Goal: Transaction & Acquisition: Subscribe to service/newsletter

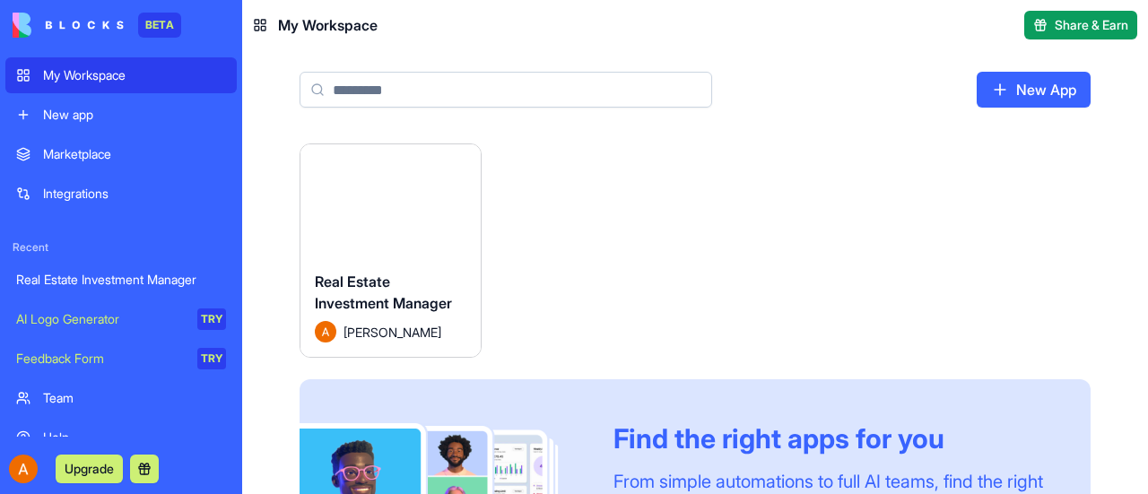
click at [420, 196] on button "Launch" at bounding box center [390, 201] width 135 height 36
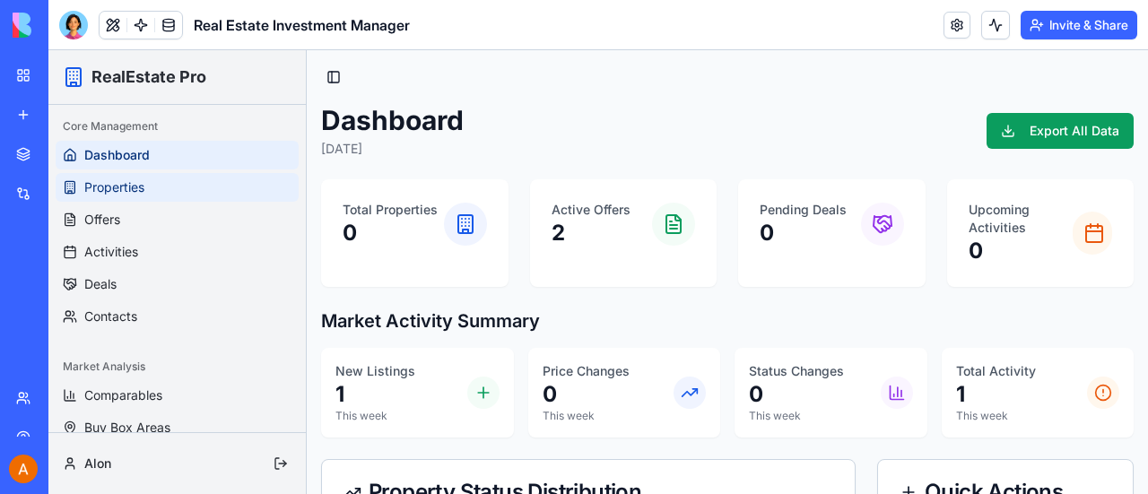
click at [102, 189] on span "Properties" at bounding box center [114, 188] width 60 height 18
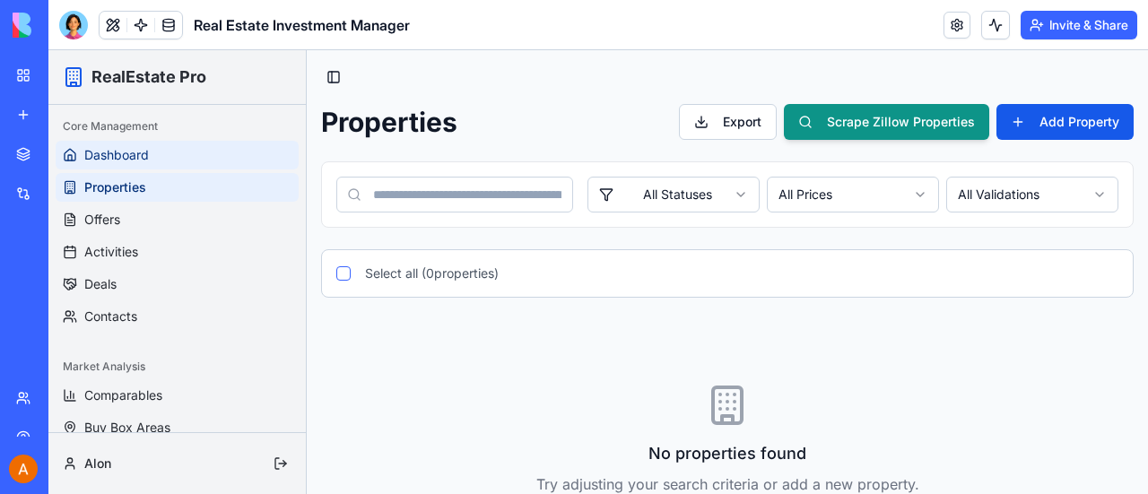
scroll to position [81, 0]
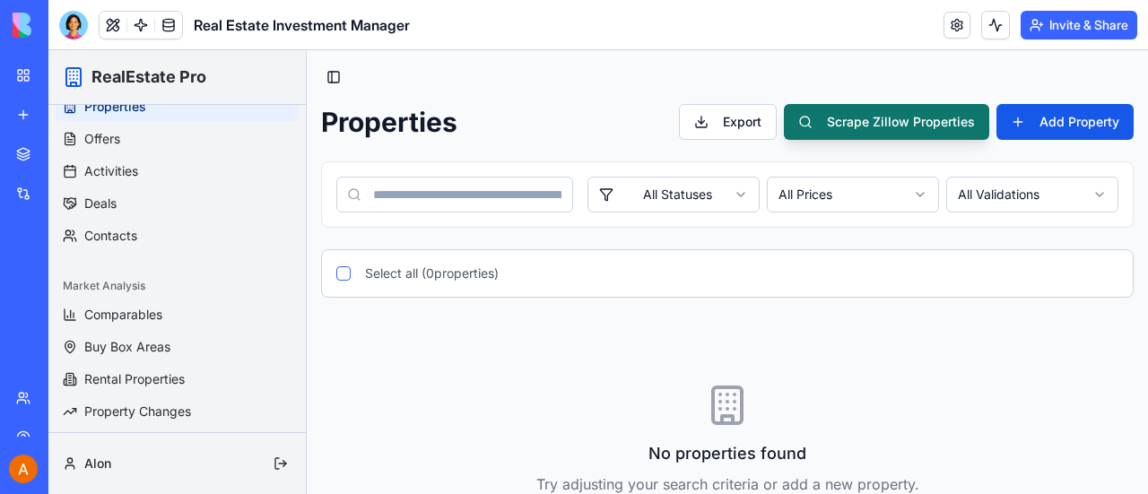
click at [886, 121] on button "Scrape Zillow Properties" at bounding box center [886, 122] width 205 height 36
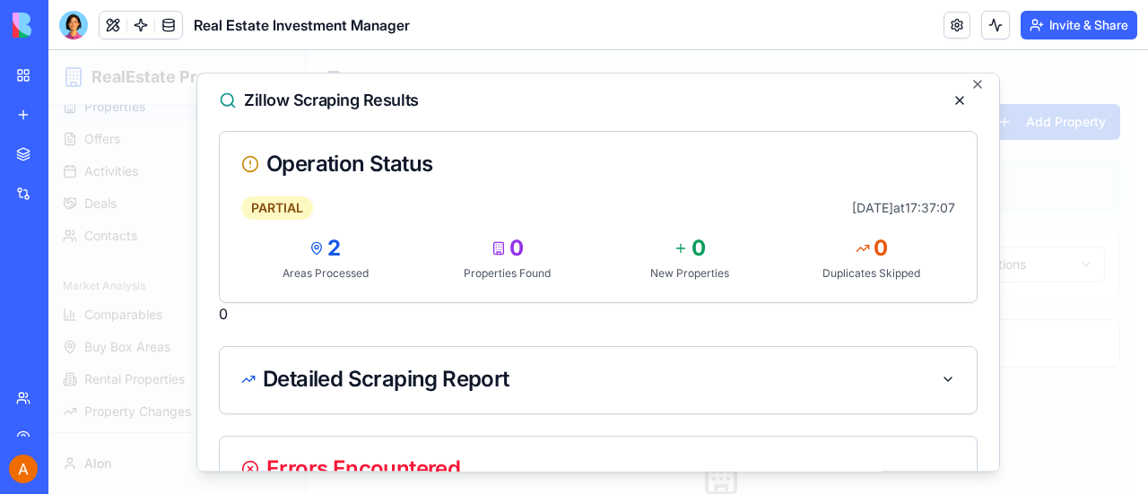
scroll to position [0, 0]
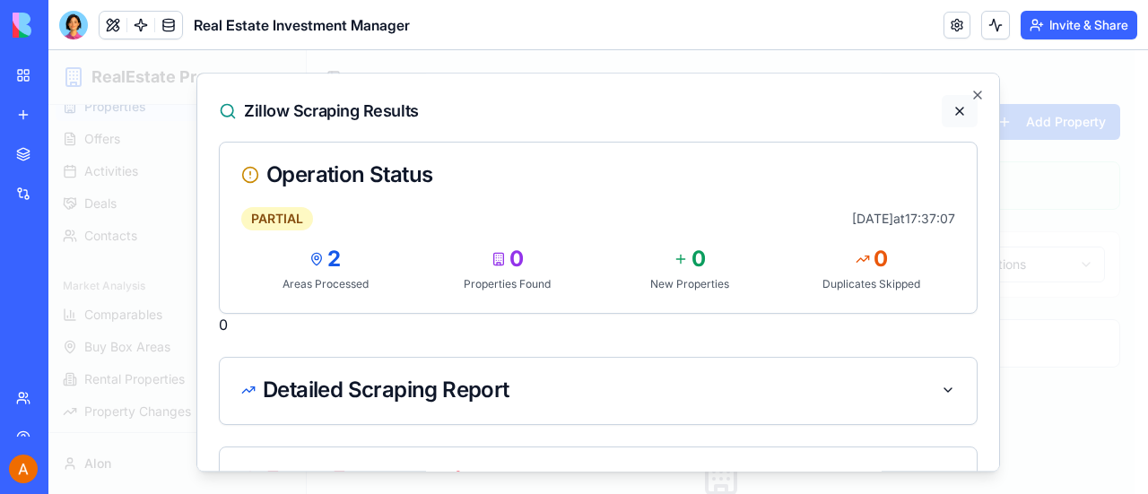
click at [949, 109] on button at bounding box center [960, 111] width 36 height 32
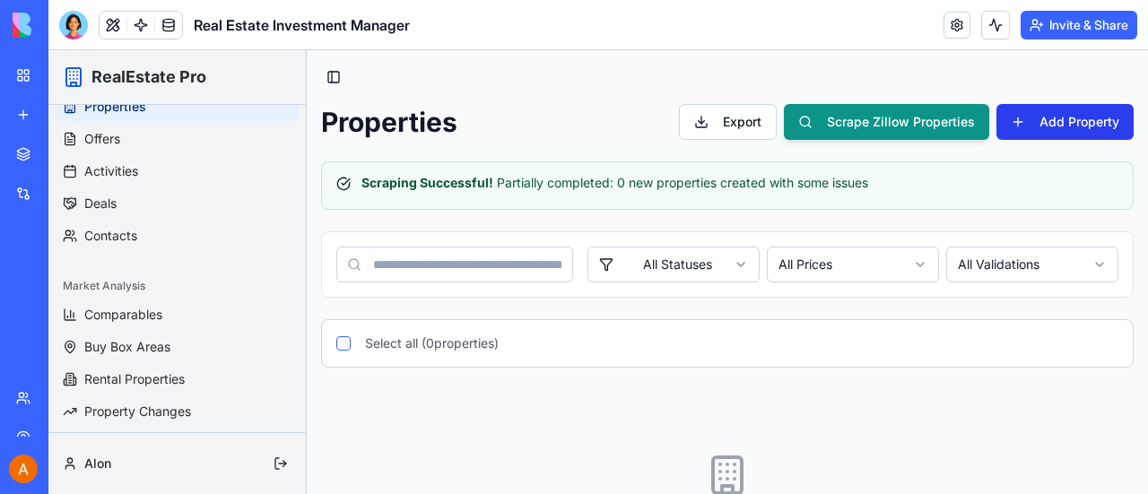
click at [1047, 117] on button "Add Property" at bounding box center [1065, 122] width 137 height 36
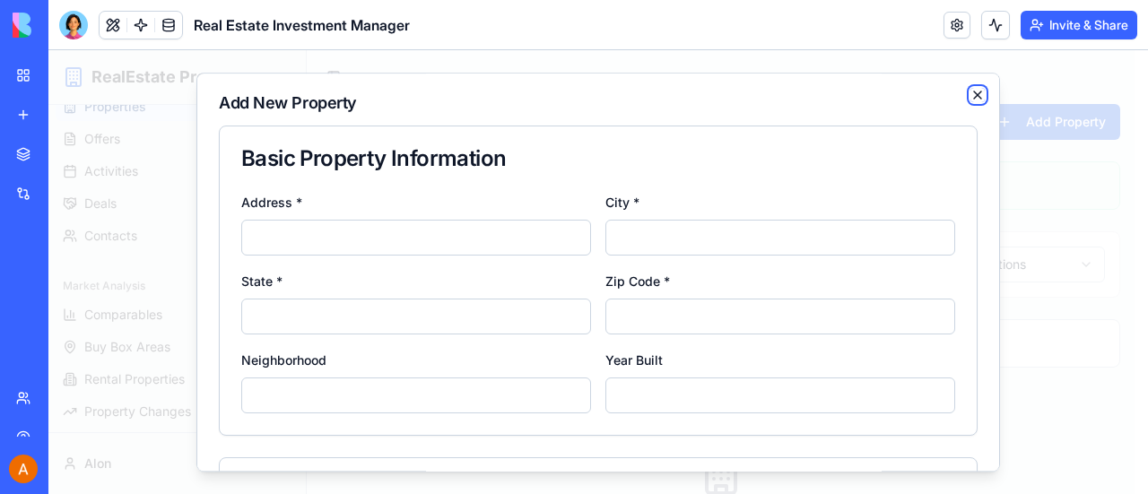
click at [971, 91] on icon "button" at bounding box center [978, 95] width 14 height 14
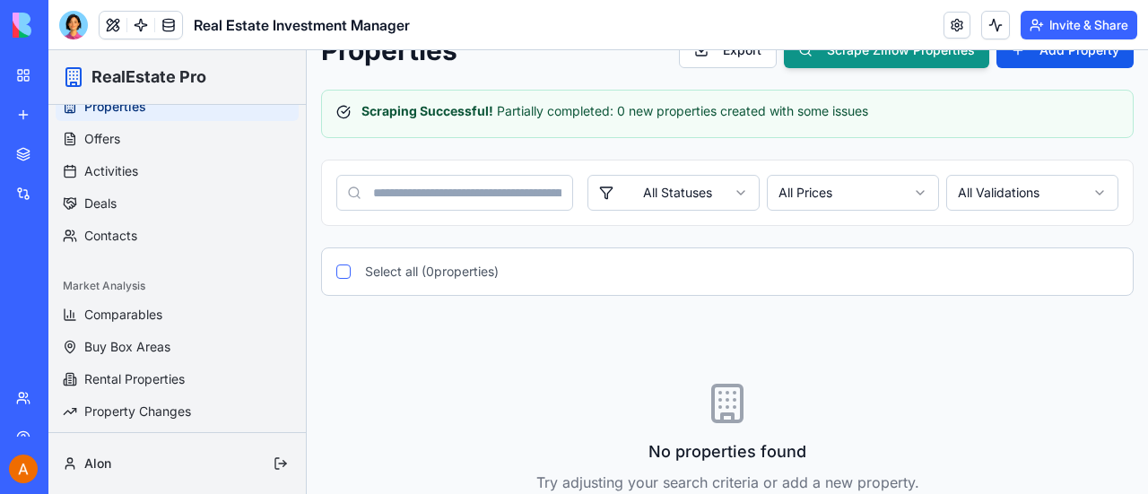
scroll to position [126, 0]
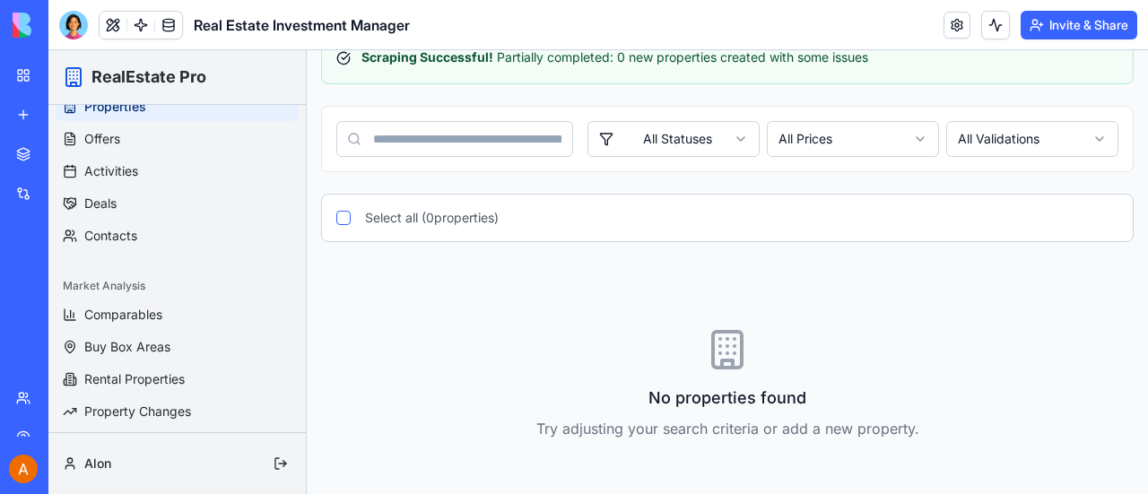
click at [86, 477] on button "Upgrade" at bounding box center [89, 469] width 67 height 29
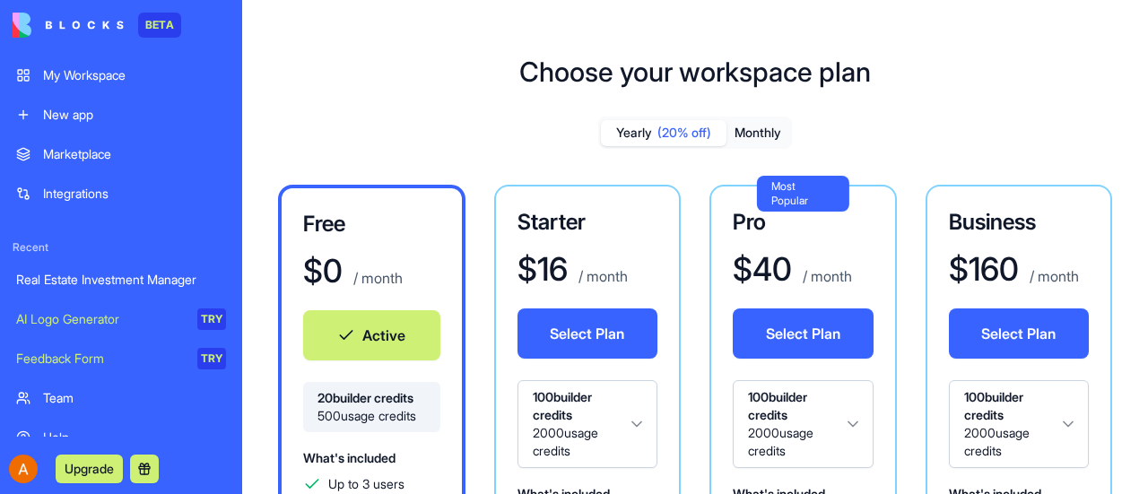
click at [814, 331] on button "Select Plan" at bounding box center [803, 334] width 141 height 50
click at [769, 126] on button "Monthly" at bounding box center [758, 133] width 63 height 26
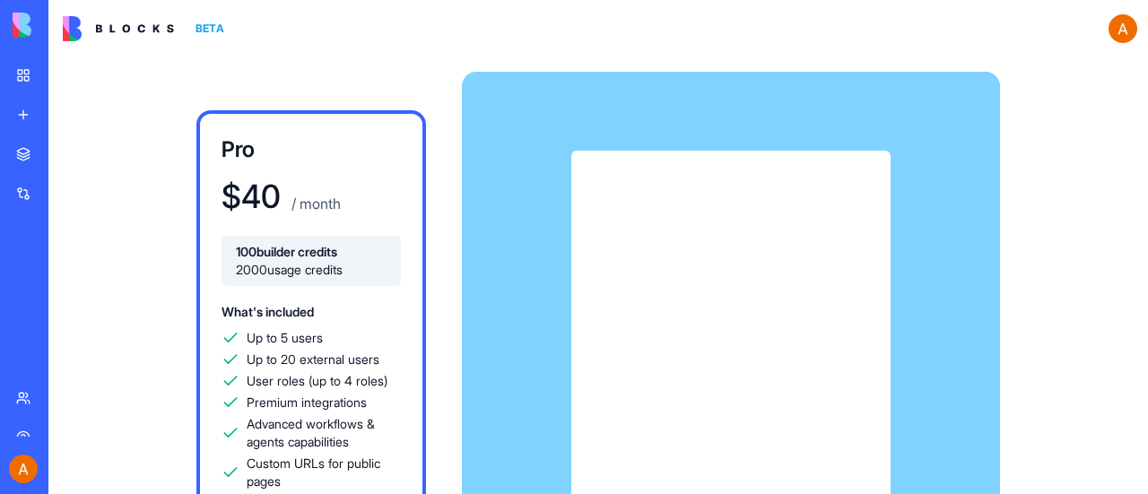
click at [345, 225] on div "Pro $ 40 / month 100 builder credits 2000 usage credits What's included Up to 5…" at bounding box center [311, 318] width 230 height 416
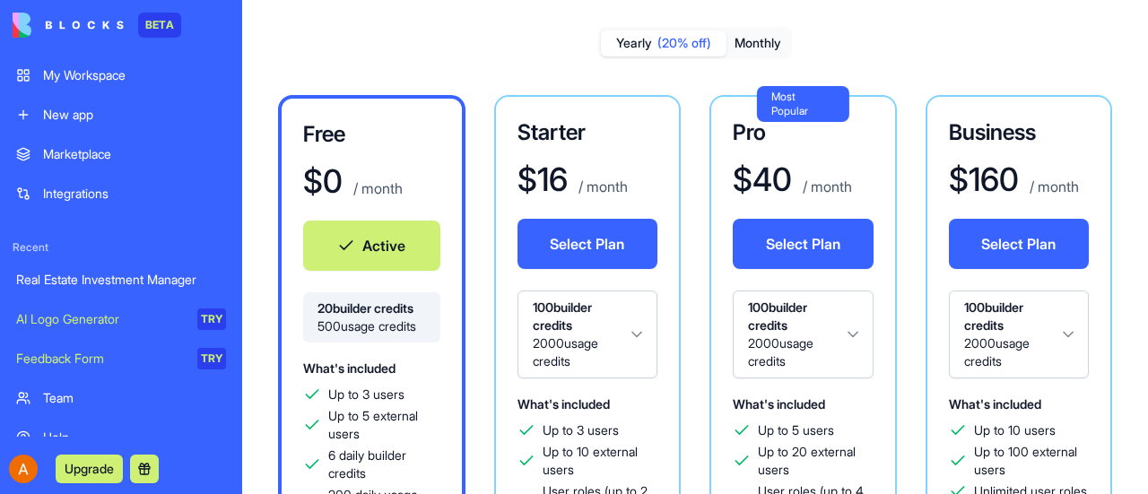
scroll to position [179, 0]
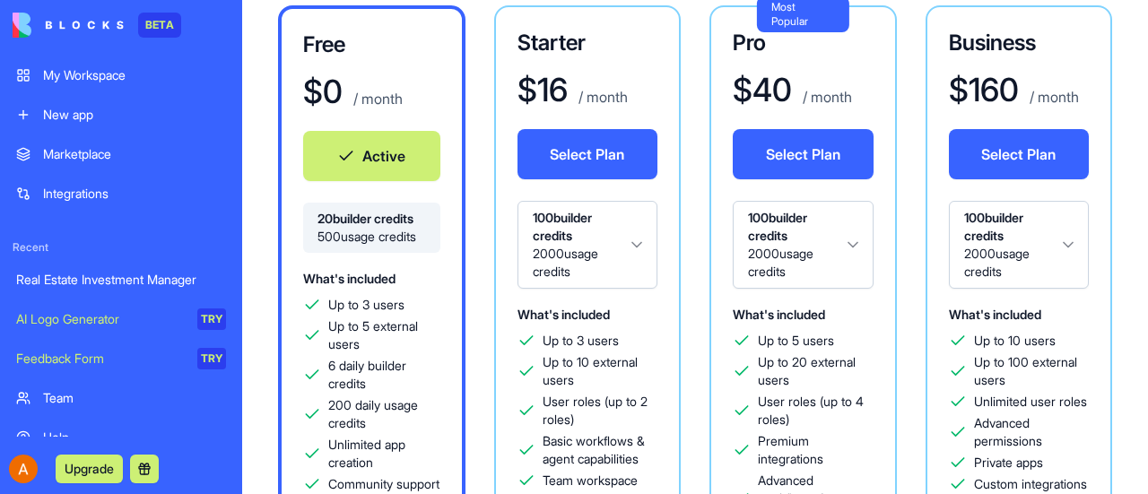
click at [855, 249] on html "BETA My Workspace New app Marketplace Integrations Recent Real Estate Investmen…" at bounding box center [574, 247] width 1148 height 494
click at [852, 252] on html "BETA My Workspace New app Marketplace Integrations Recent Real Estate Investmen…" at bounding box center [574, 247] width 1148 height 494
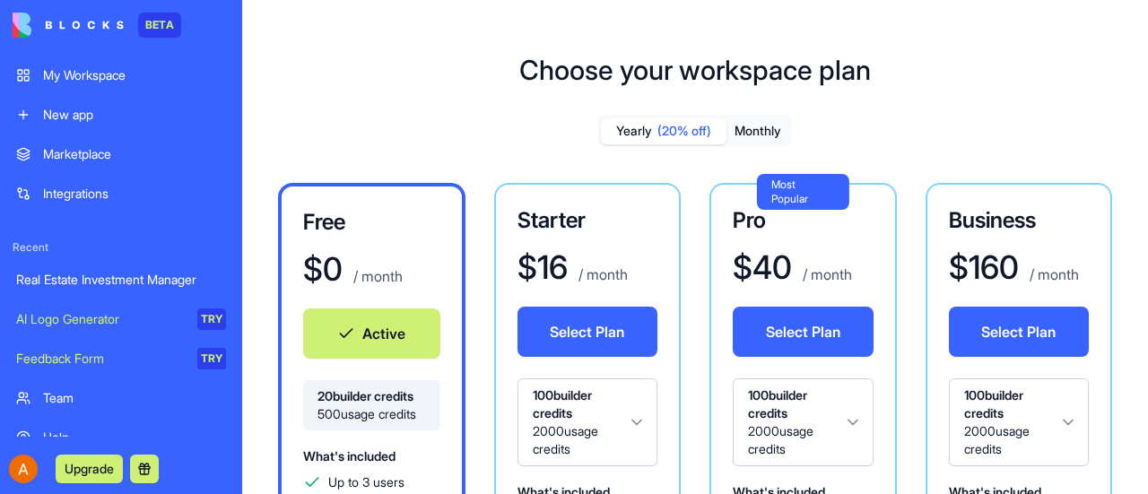
scroll to position [0, 0]
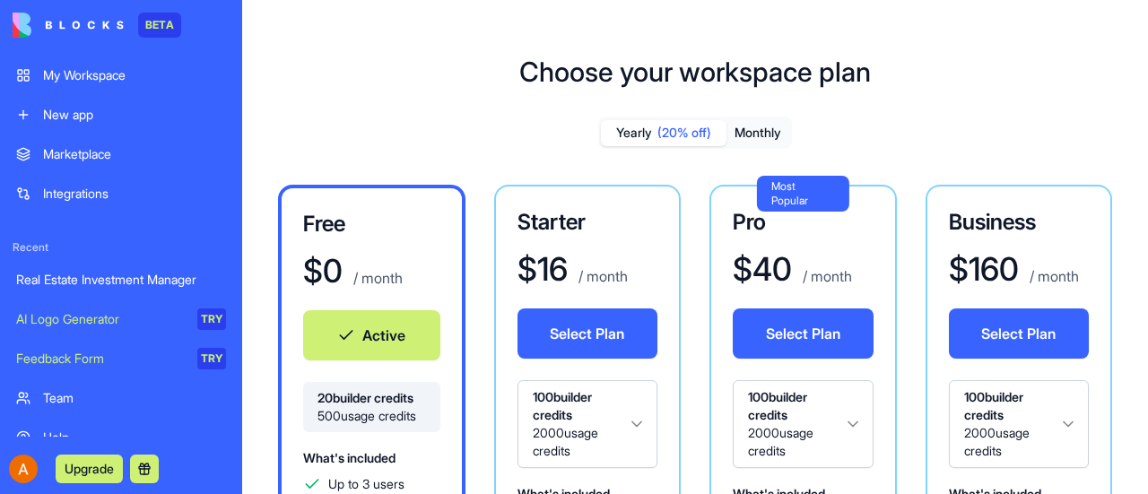
click at [763, 134] on button "Monthly" at bounding box center [758, 133] width 63 height 26
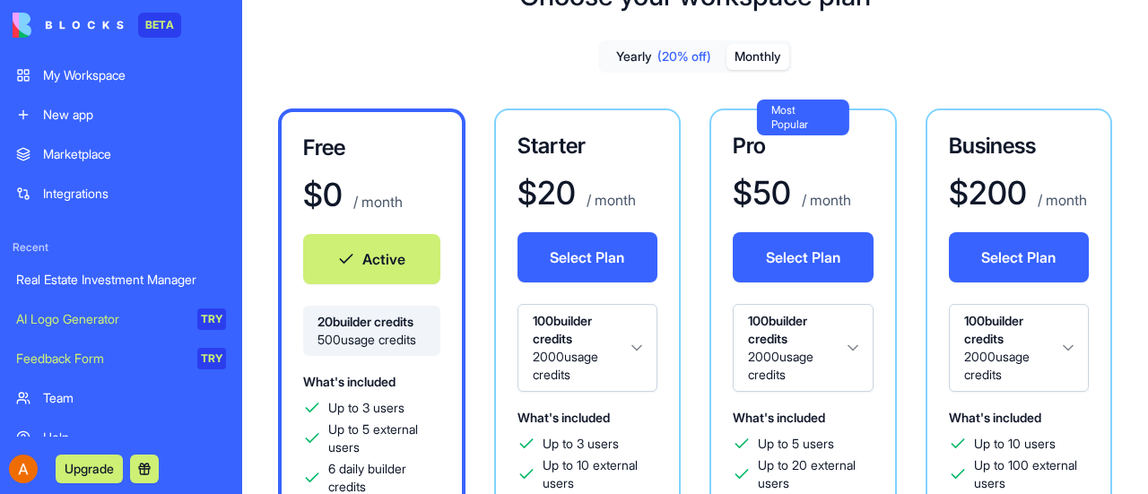
scroll to position [179, 0]
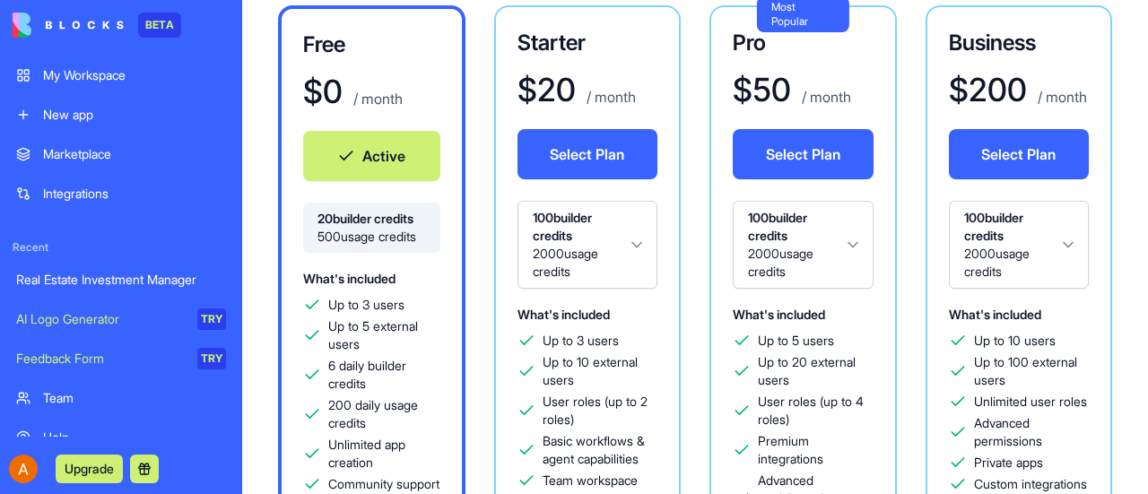
click at [852, 241] on html "BETA My Workspace New app Marketplace Integrations Recent Real Estate Investmen…" at bounding box center [574, 247] width 1148 height 494
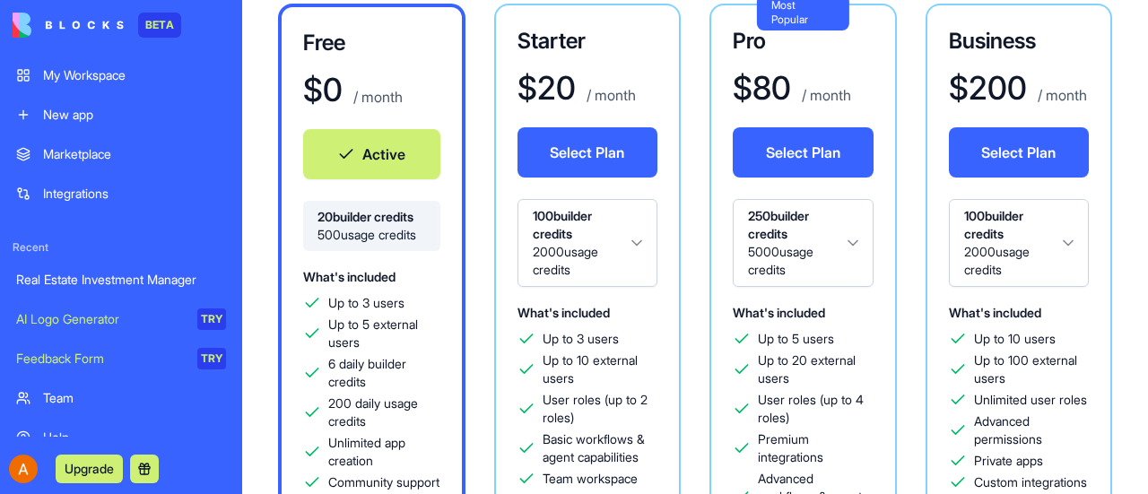
scroll to position [154, 0]
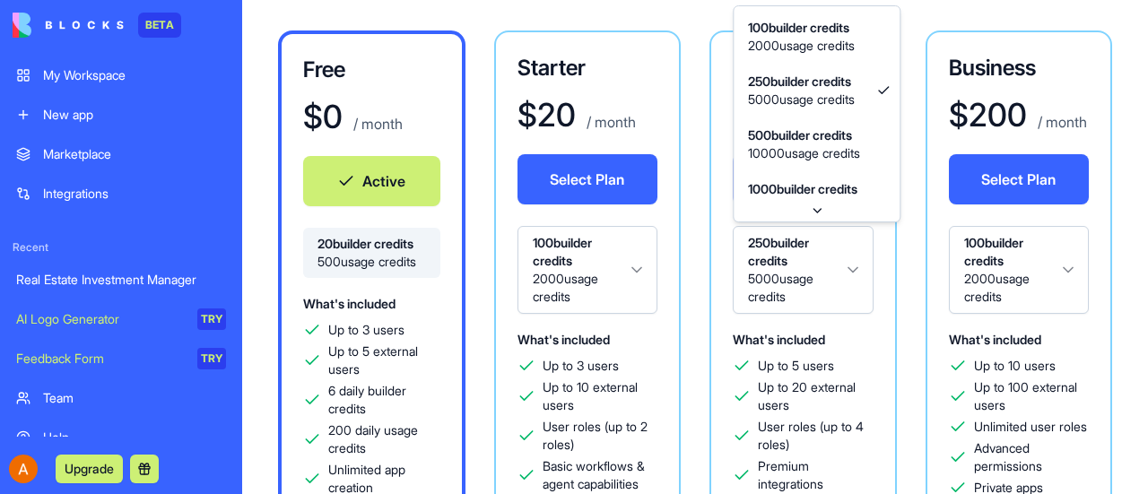
click at [855, 266] on html "BETA My Workspace New app Marketplace Integrations Recent Real Estate Investmen…" at bounding box center [574, 247] width 1148 height 494
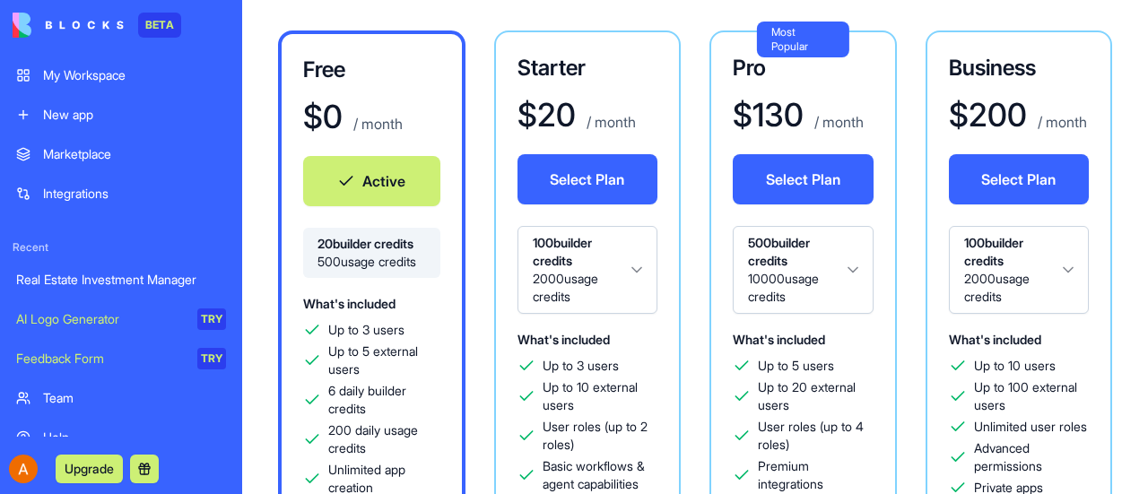
click at [850, 268] on html "BETA My Workspace New app Marketplace Integrations Recent Real Estate Investmen…" at bounding box center [574, 247] width 1148 height 494
click at [809, 175] on button "Select Plan" at bounding box center [803, 179] width 141 height 50
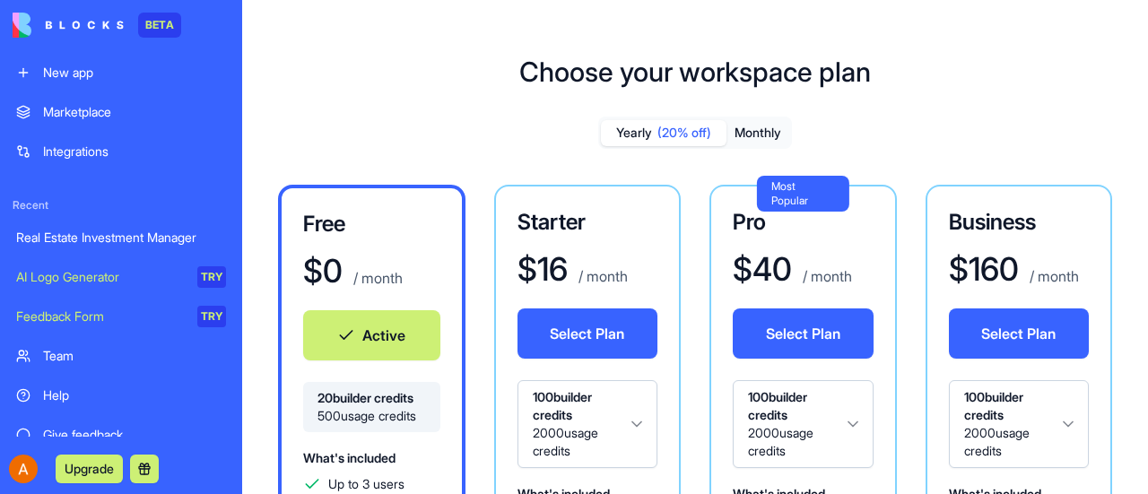
scroll to position [97, 0]
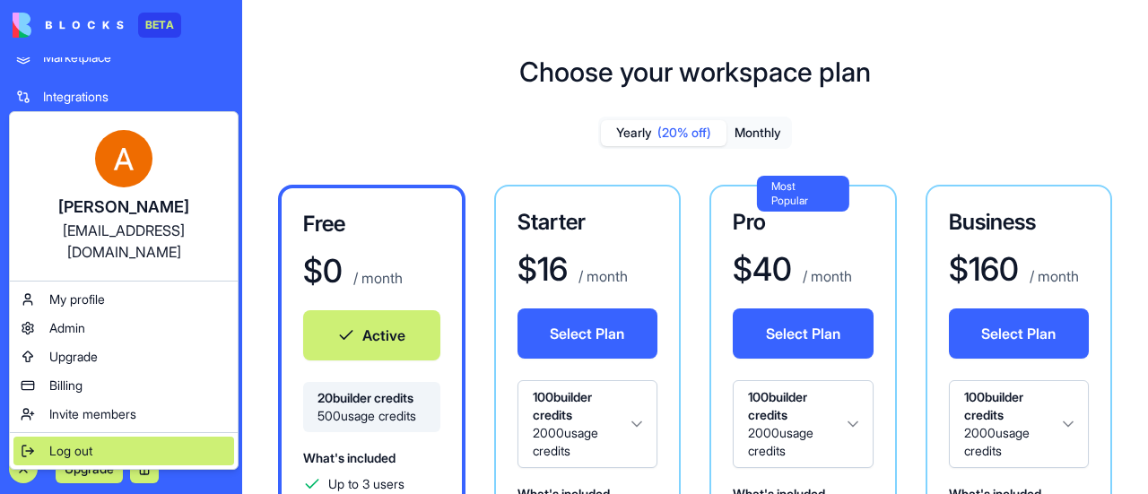
click at [66, 442] on span "Log out" at bounding box center [70, 451] width 43 height 18
